Goal: Communication & Community: Ask a question

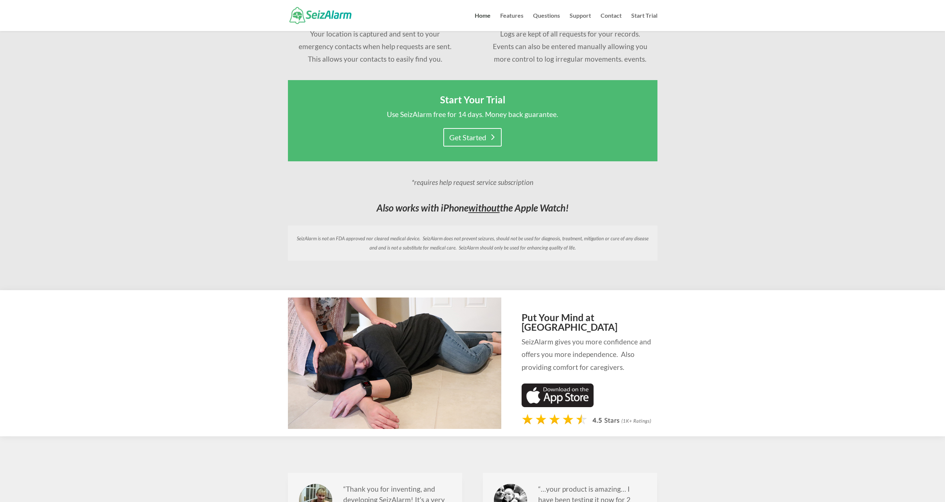
scroll to position [533, 0]
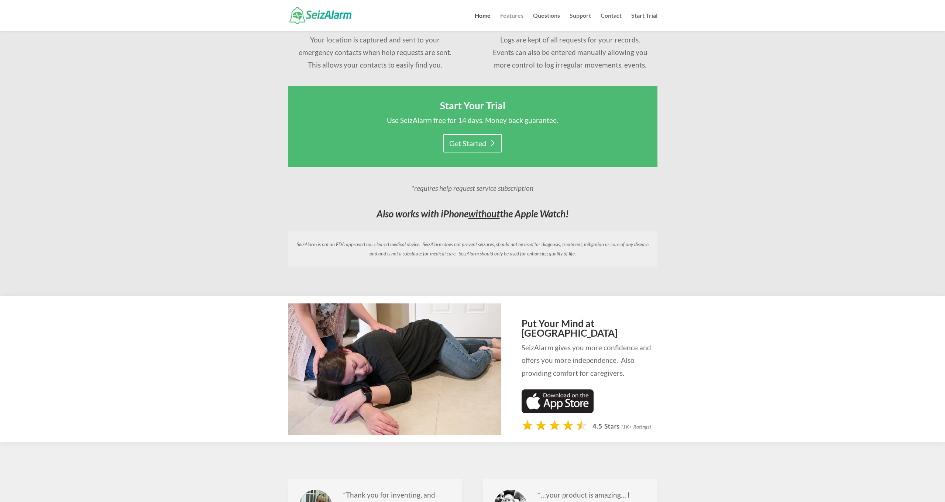
click at [509, 18] on link "Features" at bounding box center [511, 22] width 23 height 18
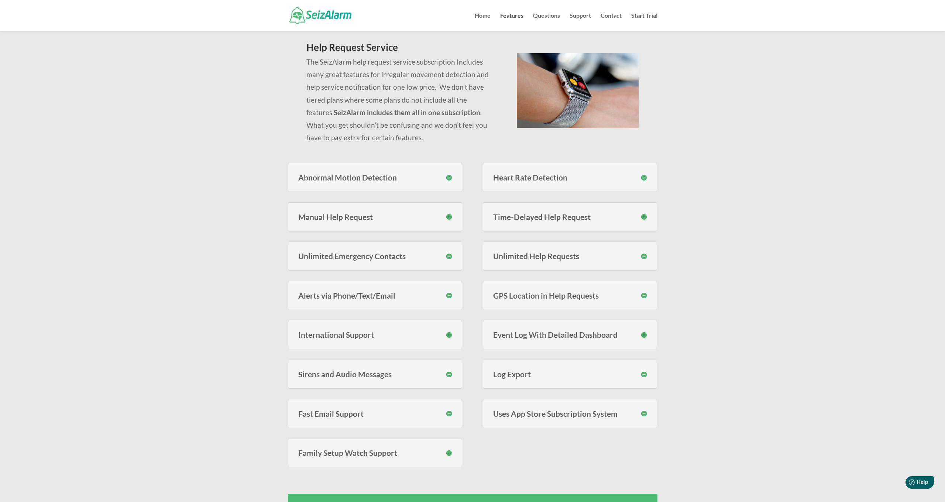
scroll to position [59, 0]
click at [605, 177] on h3 "Heart Rate Detection" at bounding box center [570, 177] width 154 height 8
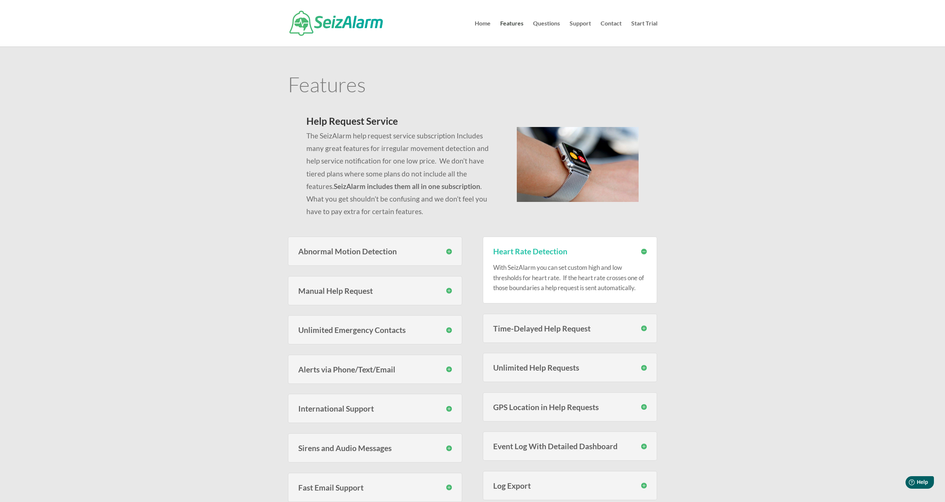
scroll to position [0, 0]
click at [924, 479] on div "Help Help" at bounding box center [919, 482] width 30 height 13
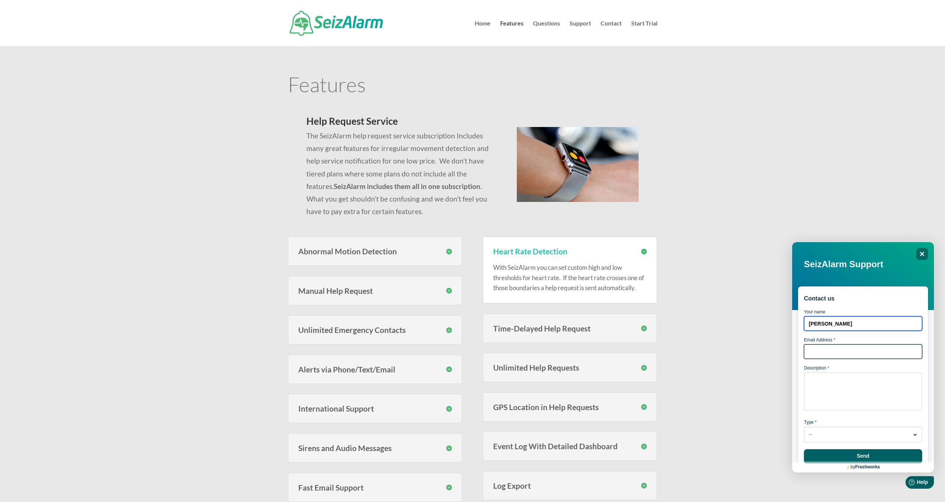
type input "[PERSON_NAME]"
type input "[EMAIL_ADDRESS][DOMAIN_NAME]"
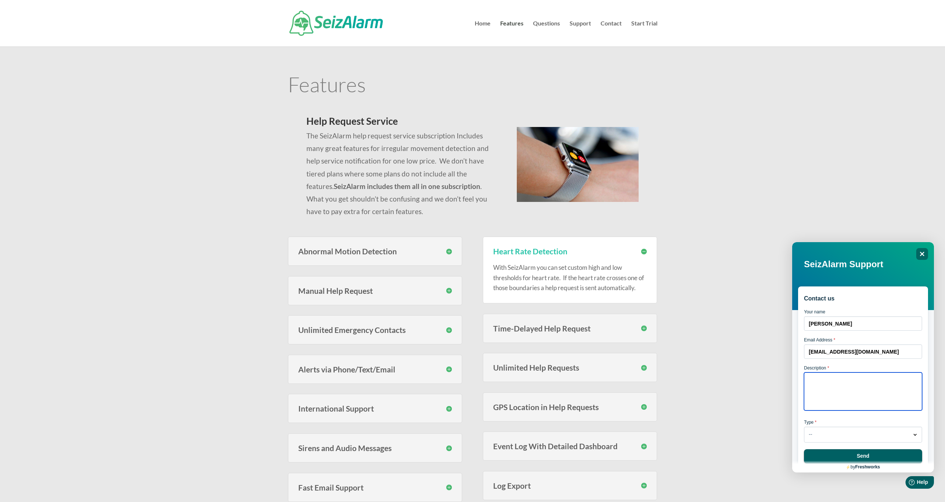
click at [844, 379] on textarea "Description *" at bounding box center [863, 391] width 118 height 38
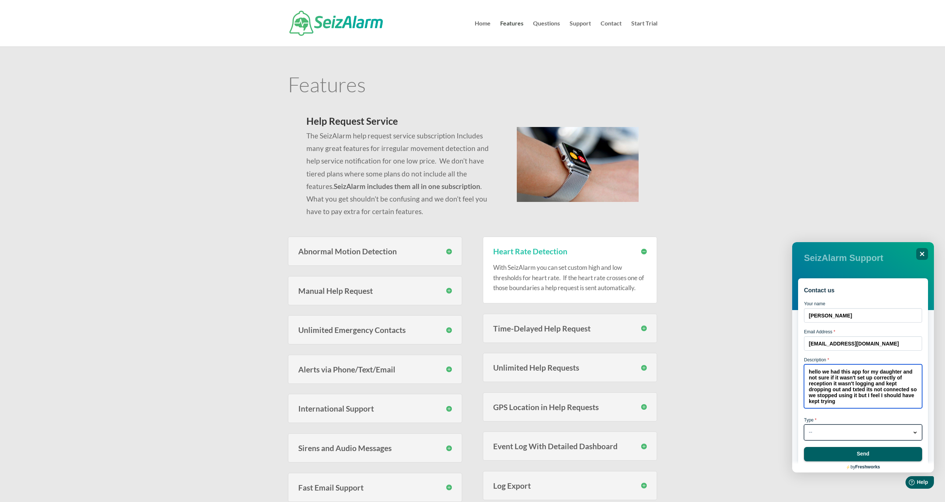
scroll to position [13, 0]
click at [834, 437] on button "-- Dropdown arrow" at bounding box center [863, 432] width 118 height 16
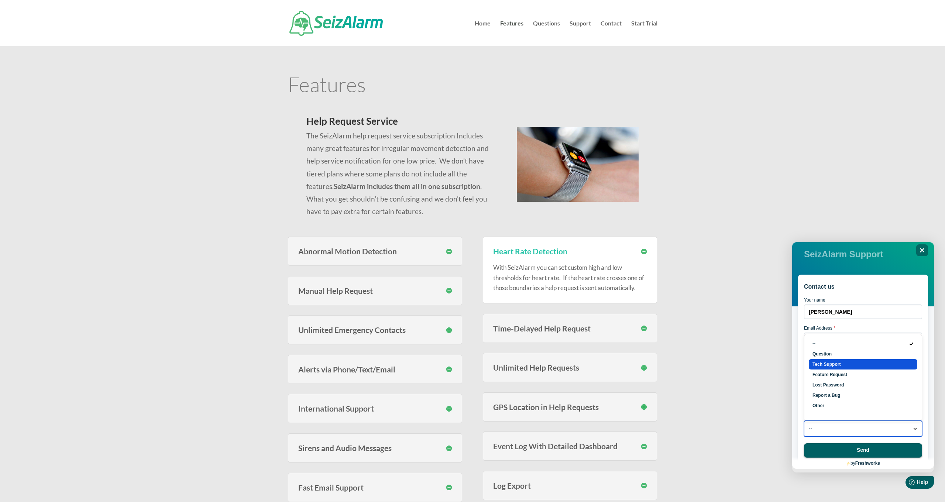
click at [838, 359] on li "Tech Support" at bounding box center [863, 364] width 108 height 10
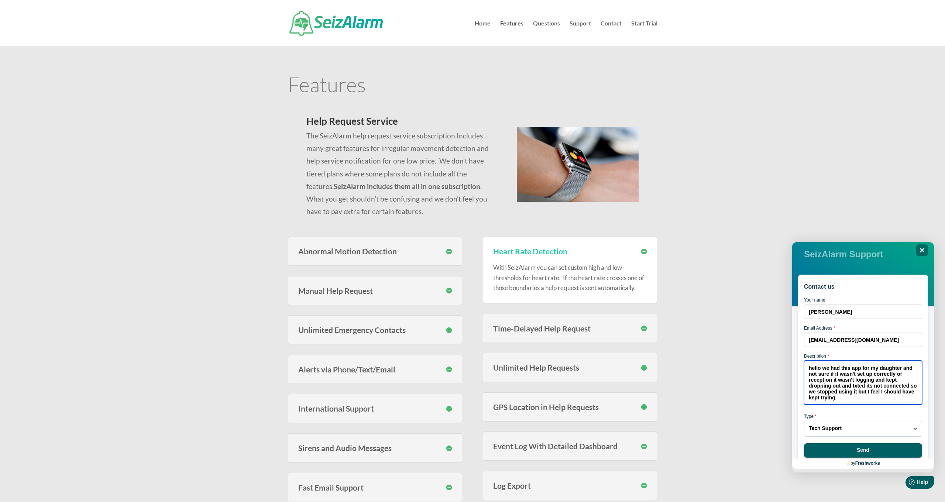
click at [851, 398] on textarea "hello we had this app for my daughter and not sure if it wasn't set up correctl…" at bounding box center [863, 383] width 118 height 44
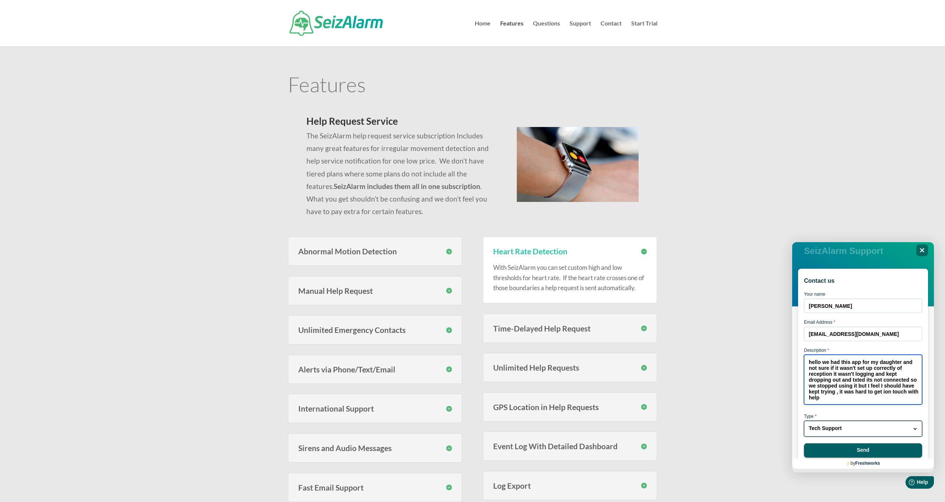
scroll to position [19, 0]
type textarea "hello we had this app for my daughter and not sure if it wasn't set up correctl…"
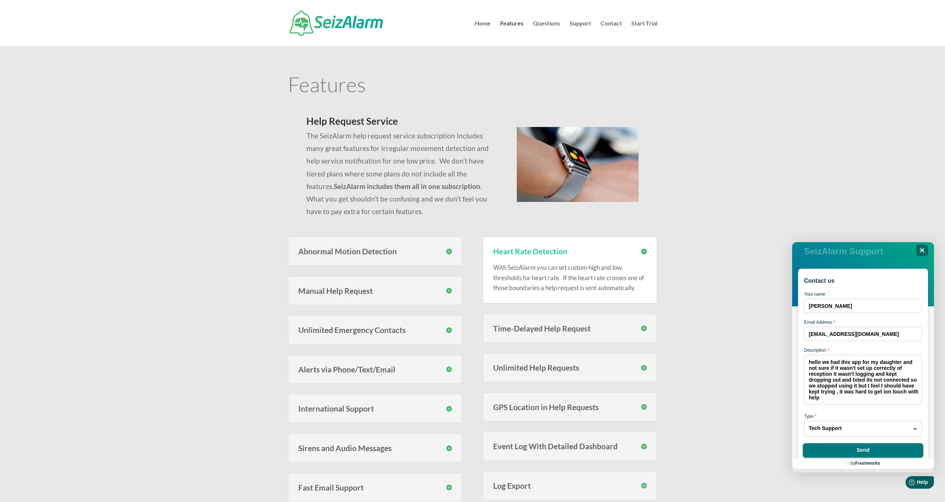
click at [870, 447] on button "Send" at bounding box center [863, 450] width 120 height 15
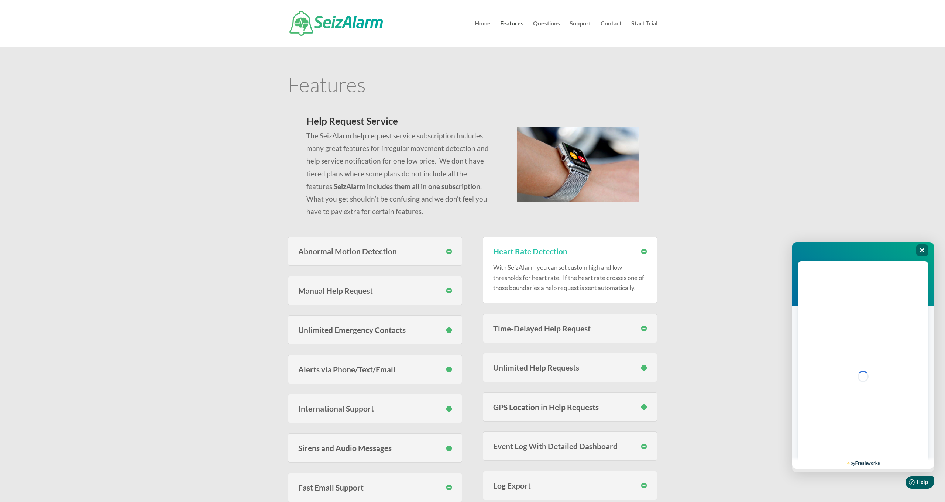
scroll to position [0, 0]
click at [876, 364] on button "Close" at bounding box center [863, 365] width 53 height 15
